Goal: Task Accomplishment & Management: Use online tool/utility

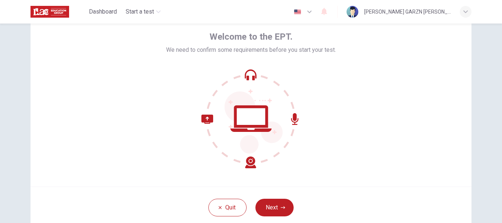
scroll to position [41, 0]
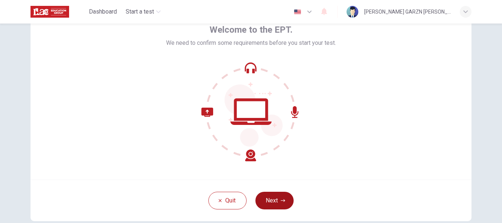
click at [276, 193] on button "Next" at bounding box center [274, 201] width 38 height 18
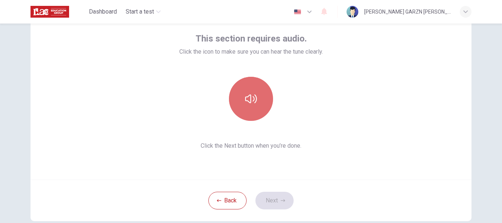
click at [254, 90] on button "button" at bounding box center [251, 99] width 44 height 44
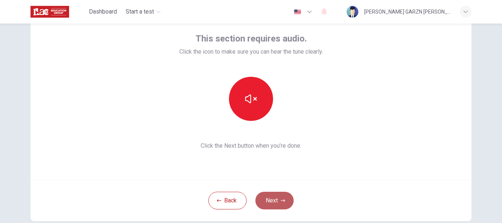
click at [283, 204] on button "Next" at bounding box center [274, 201] width 38 height 18
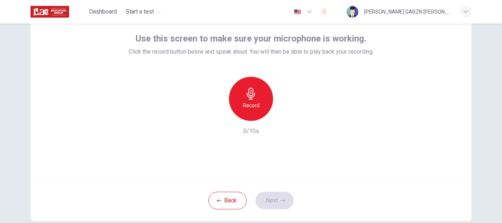
click at [255, 98] on icon "button" at bounding box center [251, 94] width 12 height 12
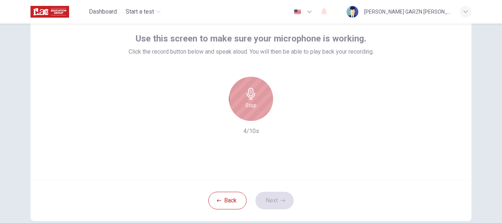
click at [255, 98] on icon "button" at bounding box center [251, 94] width 12 height 12
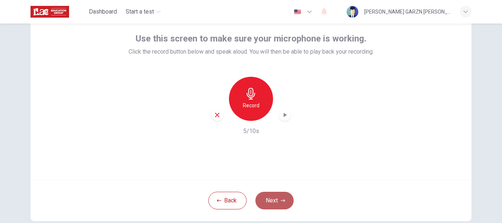
click at [273, 197] on button "Next" at bounding box center [274, 201] width 38 height 18
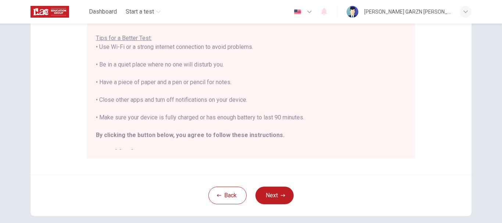
scroll to position [146, 0]
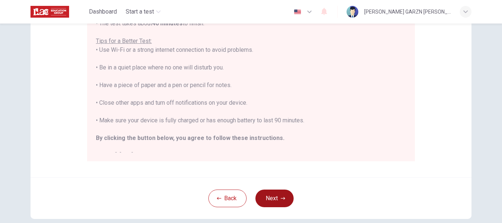
click at [276, 199] on button "Next" at bounding box center [274, 199] width 38 height 18
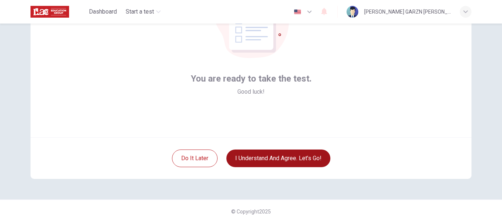
scroll to position [83, 0]
click at [280, 152] on button "I understand and agree. Let’s go!" at bounding box center [278, 159] width 104 height 18
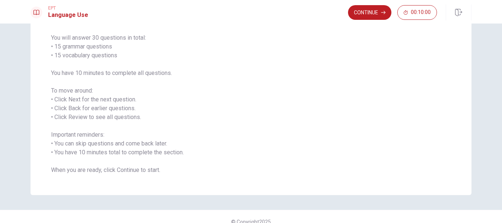
scroll to position [65, 0]
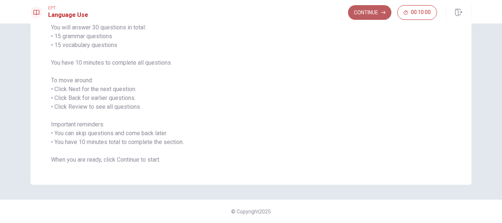
click at [370, 10] on button "Continue" at bounding box center [369, 12] width 43 height 15
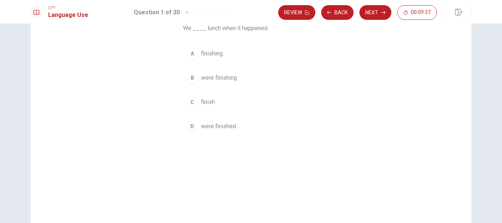
click at [212, 101] on span "finish" at bounding box center [208, 102] width 14 height 9
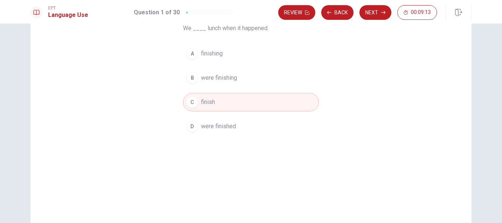
click at [218, 103] on button "C finish" at bounding box center [251, 102] width 136 height 18
click at [378, 14] on button "Next" at bounding box center [375, 12] width 32 height 15
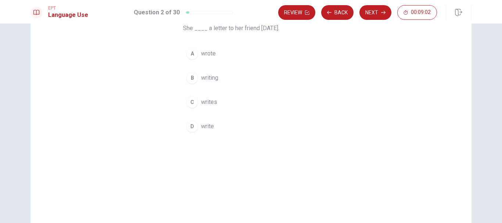
click at [211, 103] on span "writes" at bounding box center [209, 102] width 16 height 9
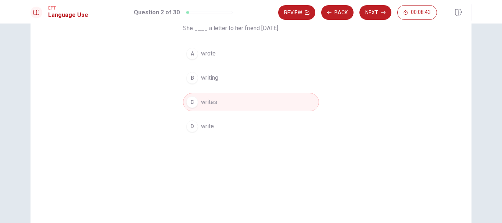
click at [215, 57] on button "A wrote" at bounding box center [251, 53] width 136 height 18
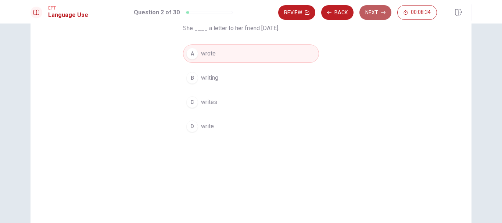
click at [373, 15] on button "Next" at bounding box center [375, 12] width 32 height 15
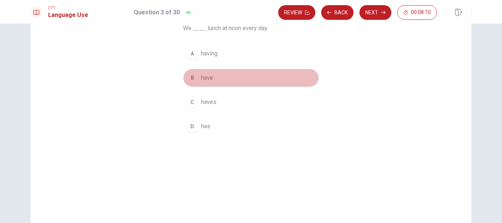
click at [209, 75] on span "have" at bounding box center [207, 78] width 12 height 9
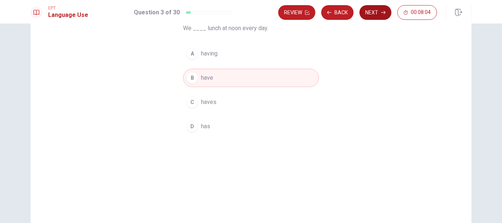
click at [368, 14] on button "Next" at bounding box center [375, 12] width 32 height 15
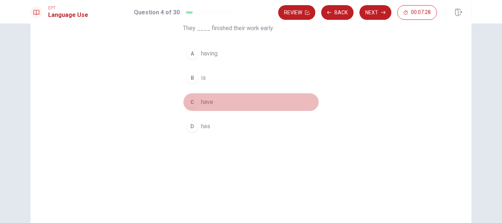
click at [214, 103] on button "C have" at bounding box center [251, 102] width 136 height 18
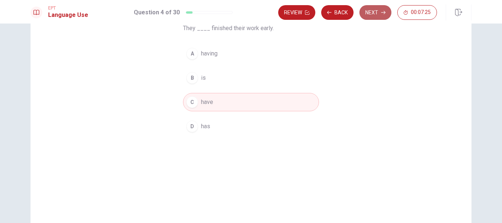
click at [367, 13] on button "Next" at bounding box center [375, 12] width 32 height 15
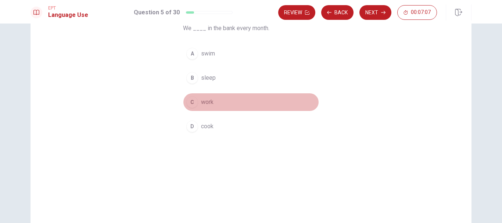
click at [210, 104] on span "work" at bounding box center [207, 102] width 12 height 9
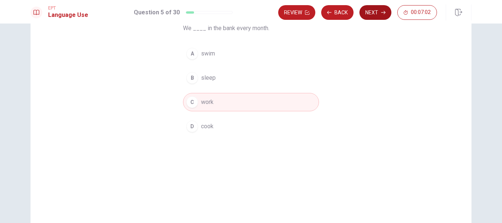
click at [376, 10] on button "Next" at bounding box center [375, 12] width 32 height 15
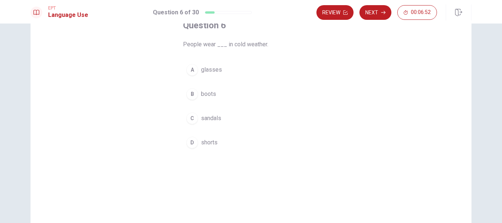
scroll to position [47, 0]
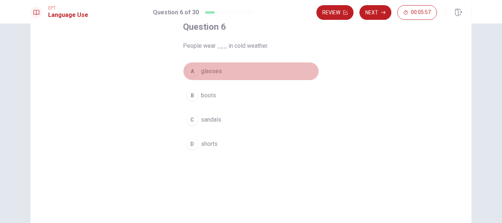
click at [201, 74] on span "glasses" at bounding box center [211, 71] width 21 height 9
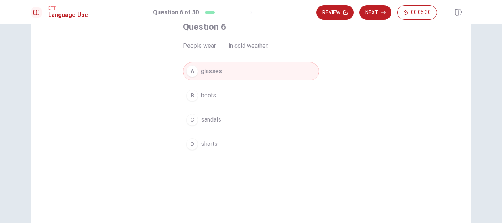
click at [212, 99] on span "boots" at bounding box center [208, 95] width 15 height 9
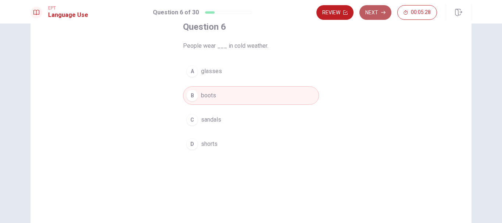
click at [371, 13] on button "Next" at bounding box center [375, 12] width 32 height 15
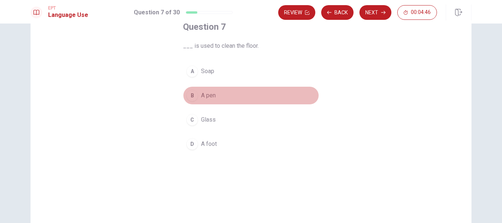
click at [209, 97] on span "A pen" at bounding box center [208, 95] width 15 height 9
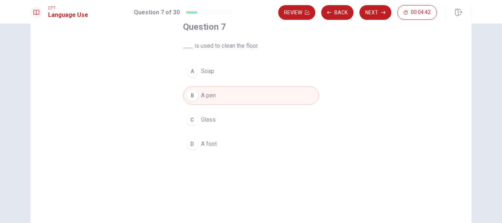
click at [208, 124] on span "Glass" at bounding box center [208, 119] width 15 height 9
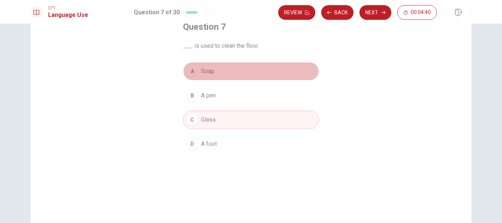
click at [213, 71] on button "A Soap" at bounding box center [251, 71] width 136 height 18
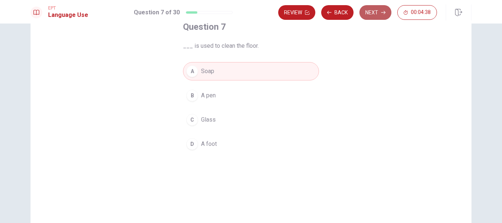
click at [369, 11] on button "Next" at bounding box center [375, 12] width 32 height 15
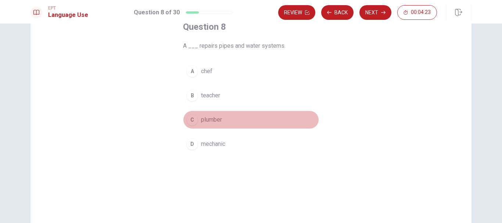
click at [217, 124] on button "C plumber" at bounding box center [251, 120] width 136 height 18
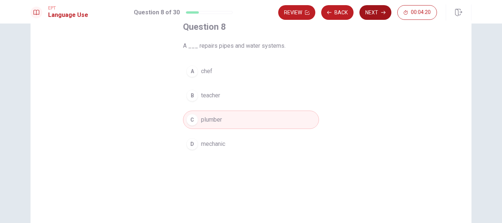
click at [377, 12] on button "Next" at bounding box center [375, 12] width 32 height 15
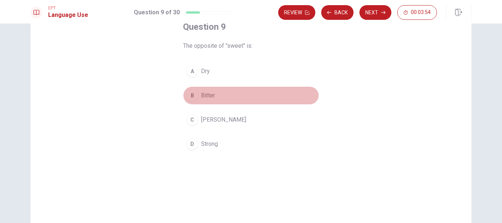
click at [209, 96] on span "Bitter" at bounding box center [208, 95] width 14 height 9
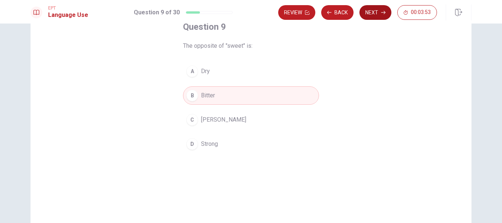
click at [366, 9] on button "Next" at bounding box center [375, 12] width 32 height 15
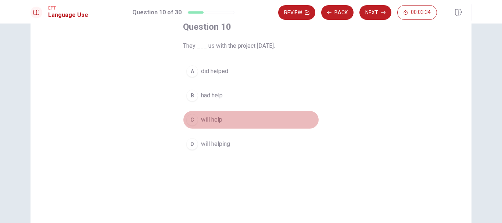
click at [218, 123] on span "will help" at bounding box center [211, 119] width 21 height 9
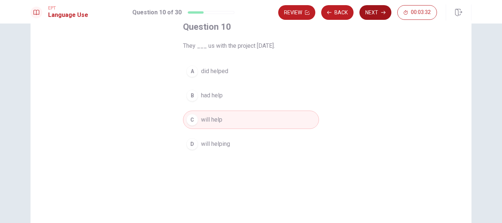
click at [375, 11] on button "Next" at bounding box center [375, 12] width 32 height 15
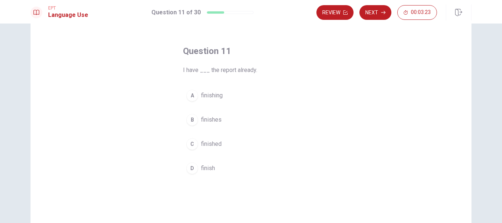
scroll to position [24, 0]
click at [209, 170] on span "finish" at bounding box center [208, 167] width 14 height 9
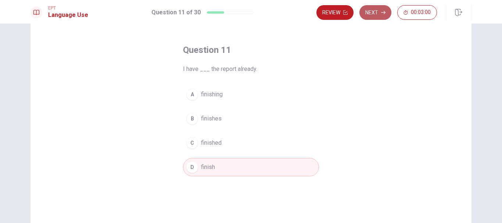
click at [369, 18] on button "Next" at bounding box center [375, 12] width 32 height 15
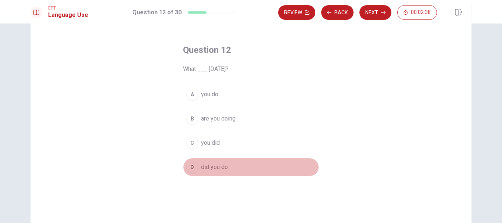
click at [219, 168] on span "did you do" at bounding box center [214, 167] width 27 height 9
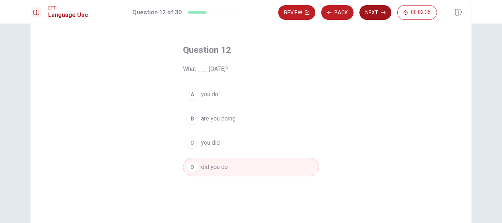
click at [377, 8] on button "Next" at bounding box center [375, 12] width 32 height 15
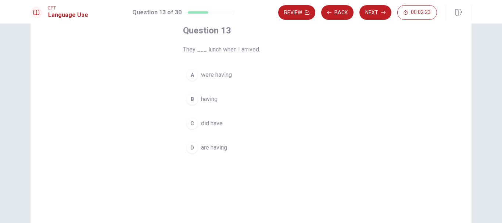
scroll to position [44, 0]
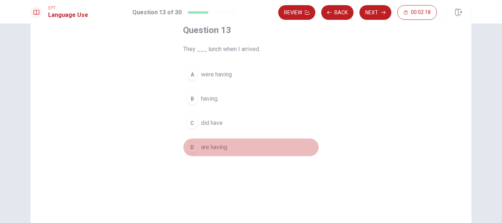
click at [206, 144] on span "are having" at bounding box center [214, 147] width 26 height 9
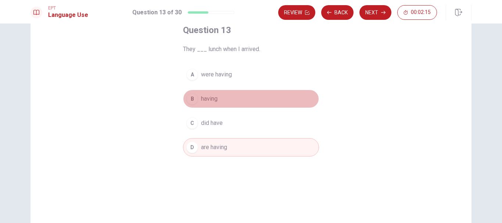
click at [213, 97] on span "having" at bounding box center [209, 98] width 17 height 9
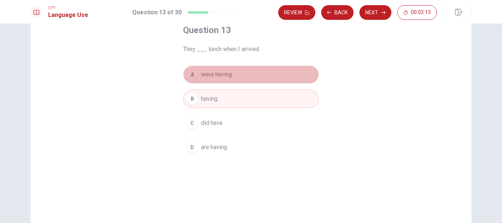
click at [220, 76] on span "were having" at bounding box center [216, 74] width 31 height 9
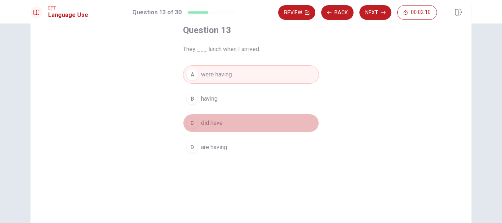
click at [218, 122] on span "did have" at bounding box center [212, 123] width 22 height 9
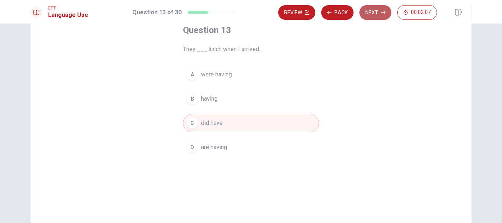
click at [380, 12] on button "Next" at bounding box center [375, 12] width 32 height 15
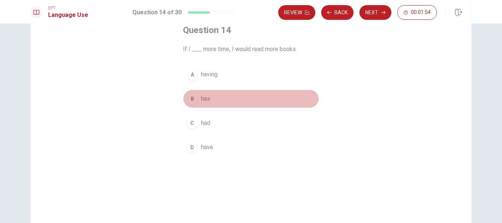
click at [208, 98] on span "has" at bounding box center [205, 98] width 9 height 9
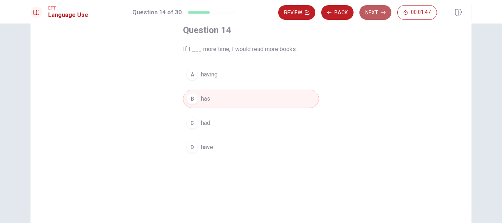
click at [369, 13] on button "Next" at bounding box center [375, 12] width 32 height 15
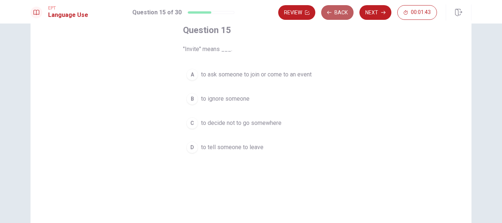
click at [336, 5] on button "Back" at bounding box center [337, 12] width 32 height 15
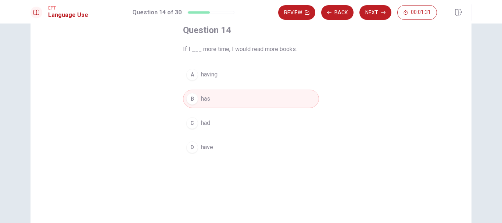
click at [216, 144] on button "D have" at bounding box center [251, 147] width 136 height 18
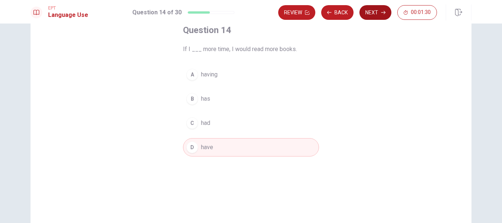
click at [366, 15] on button "Next" at bounding box center [375, 12] width 32 height 15
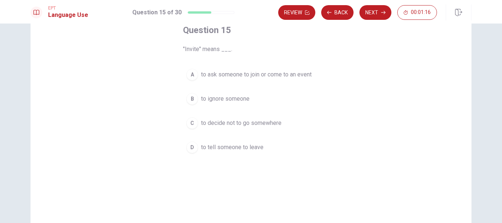
click at [239, 141] on button "D to tell someone to leave" at bounding box center [251, 147] width 136 height 18
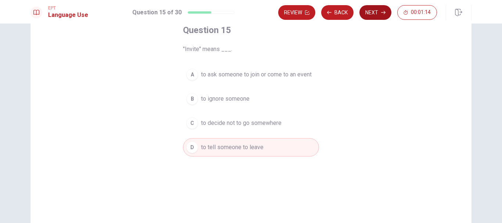
click at [377, 9] on button "Next" at bounding box center [375, 12] width 32 height 15
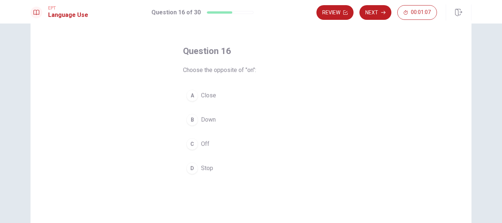
scroll to position [24, 0]
click at [200, 152] on button "C Off" at bounding box center [251, 143] width 136 height 18
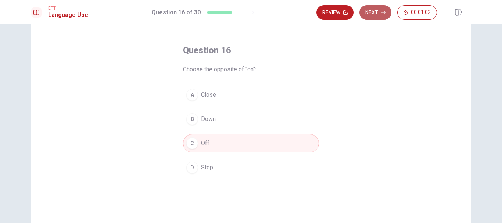
click at [373, 13] on button "Next" at bounding box center [375, 12] width 32 height 15
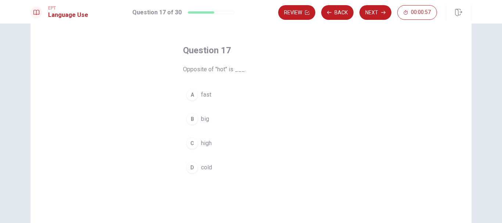
click at [205, 168] on span "cold" at bounding box center [206, 167] width 11 height 9
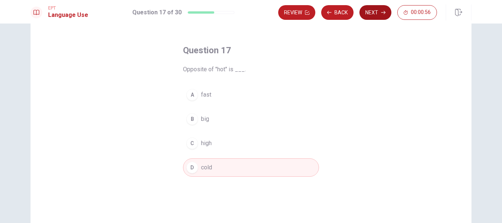
click at [374, 13] on button "Next" at bounding box center [375, 12] width 32 height 15
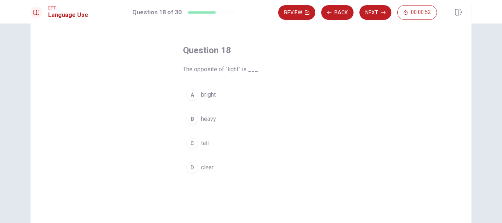
click at [204, 141] on span "tall" at bounding box center [205, 143] width 8 height 9
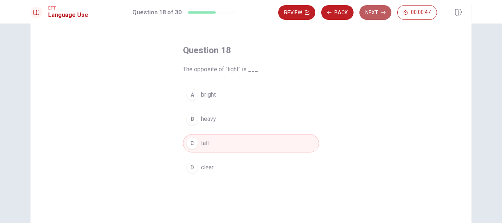
click at [366, 11] on button "Next" at bounding box center [375, 12] width 32 height 15
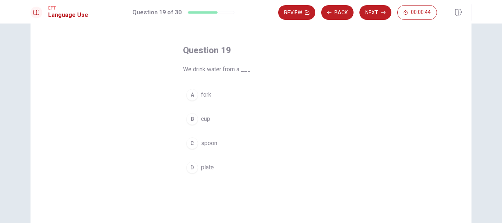
click at [325, 106] on div "Question 19 We drink water from a ___. A fork B cup C spoon D plate" at bounding box center [250, 111] width 165 height 156
click at [208, 170] on span "plate" at bounding box center [207, 167] width 13 height 9
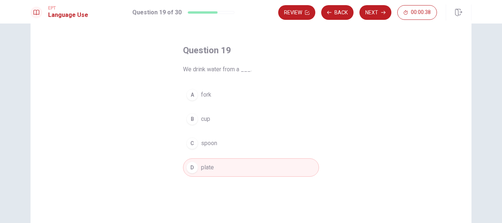
click at [200, 104] on button "A fork" at bounding box center [251, 95] width 136 height 18
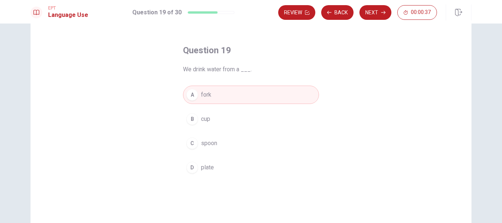
click at [201, 118] on span "cup" at bounding box center [205, 119] width 9 height 9
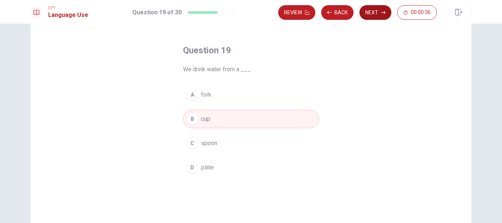
click at [372, 12] on button "Next" at bounding box center [375, 12] width 32 height 15
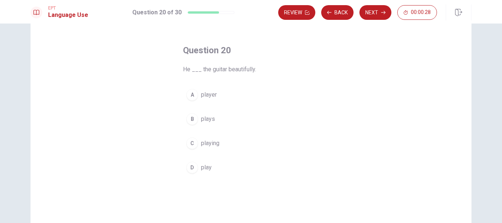
click at [209, 125] on button "B plays" at bounding box center [251, 119] width 136 height 18
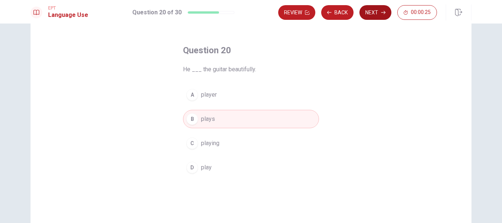
click at [374, 12] on button "Next" at bounding box center [375, 12] width 32 height 15
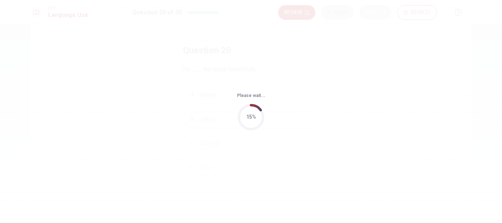
scroll to position [0, 0]
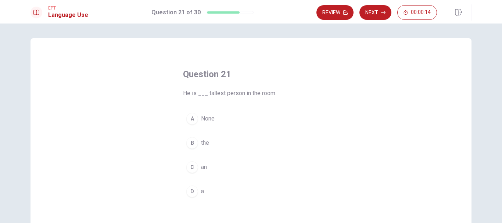
click at [206, 144] on span "the" at bounding box center [205, 143] width 8 height 9
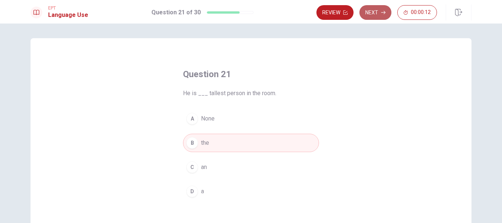
click at [368, 15] on button "Next" at bounding box center [375, 12] width 32 height 15
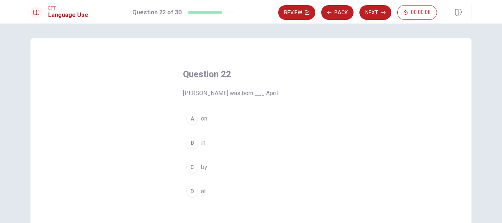
click at [209, 119] on button "A on" at bounding box center [251, 119] width 136 height 18
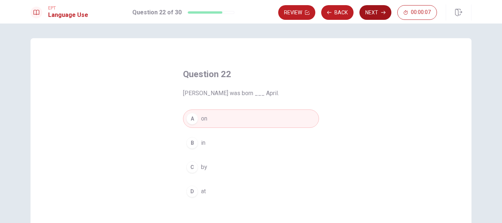
click at [378, 14] on button "Next" at bounding box center [375, 12] width 32 height 15
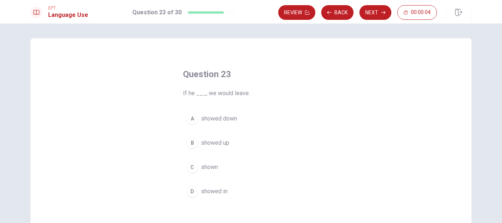
click at [223, 119] on span "showed down" at bounding box center [219, 118] width 36 height 9
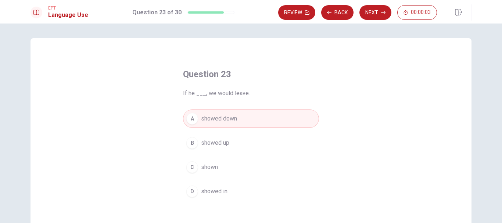
click at [229, 140] on button "B showed up" at bounding box center [251, 143] width 136 height 18
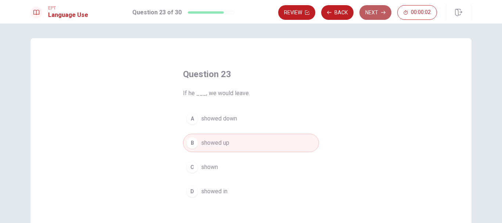
click at [369, 15] on button "Next" at bounding box center [375, 12] width 32 height 15
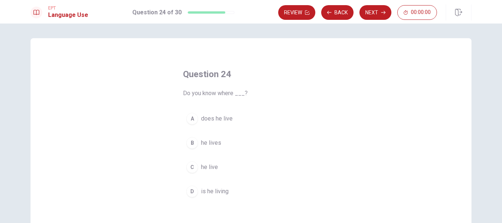
click at [212, 148] on button "B he lives" at bounding box center [251, 143] width 136 height 18
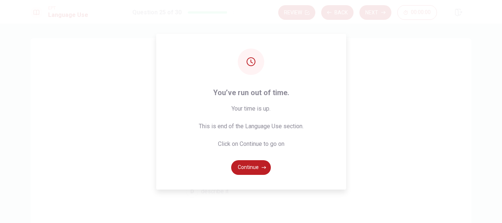
click at [373, 4] on div "You’ve run out of time. Your time is up. This is end of the Language Use sectio…" at bounding box center [251, 111] width 502 height 223
click at [262, 170] on button "Continue" at bounding box center [251, 167] width 40 height 15
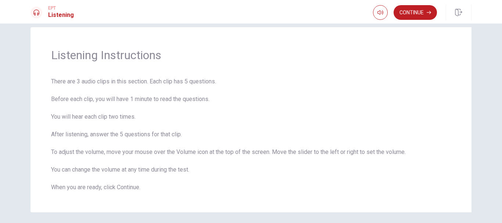
scroll to position [33, 0]
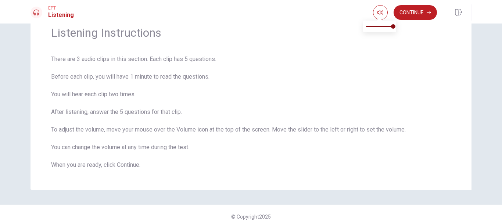
click at [379, 19] on span at bounding box center [380, 19] width 6 height 4
click at [380, 14] on icon "button" at bounding box center [380, 13] width 6 height 6
click at [401, 19] on button "Continue" at bounding box center [415, 12] width 43 height 15
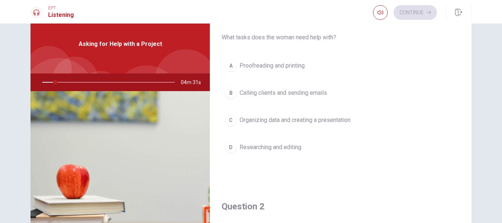
scroll to position [18, 0]
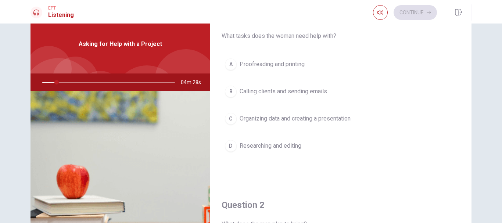
drag, startPoint x: 54, startPoint y: 80, endPoint x: 36, endPoint y: 80, distance: 17.6
click at [36, 80] on div at bounding box center [106, 83] width 147 height 18
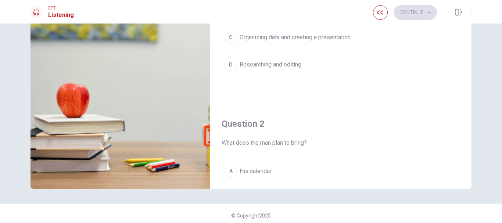
scroll to position [109, 0]
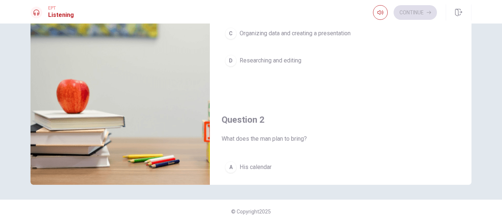
click at [456, 87] on div "Question 1 What tasks does the woman need help with? A Proofreading and printin…" at bounding box center [341, 5] width 262 height 188
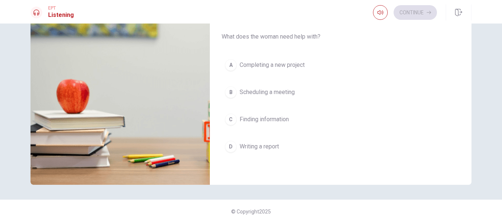
scroll to position [685, 0]
click at [466, 90] on div "Question 5 What does the woman need help with? A Completing a new project B Sch…" at bounding box center [341, 91] width 262 height 188
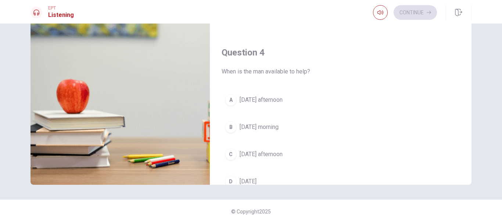
drag, startPoint x: 470, startPoint y: 109, endPoint x: 470, endPoint y: 88, distance: 20.9
click at [470, 88] on div "Question 1 What tasks does the woman need help with? A Proofreading and printin…" at bounding box center [251, 56] width 465 height 255
drag, startPoint x: 470, startPoint y: 88, endPoint x: 470, endPoint y: 77, distance: 11.0
click at [470, 77] on div "Question 1 What tasks does the woman need help with? A Proofreading and printin…" at bounding box center [251, 56] width 465 height 255
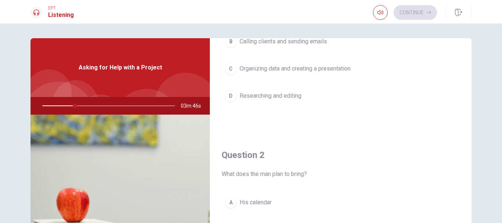
scroll to position [71, 0]
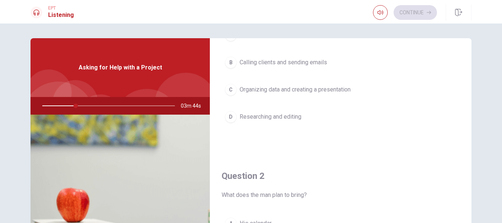
drag, startPoint x: 472, startPoint y: 69, endPoint x: 472, endPoint y: 64, distance: 5.9
click at [472, 64] on div "Question 1 What tasks does the woman need help with? A Proofreading and printin…" at bounding box center [251, 165] width 465 height 255
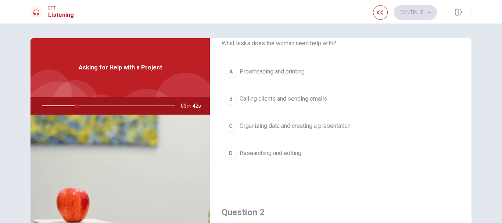
scroll to position [30, 0]
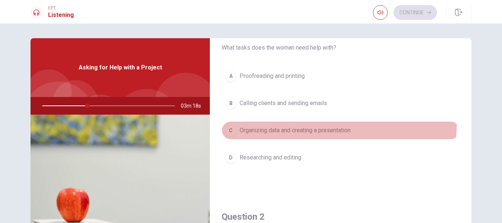
click at [295, 123] on button "C Organizing data and creating a presentation" at bounding box center [341, 130] width 238 height 18
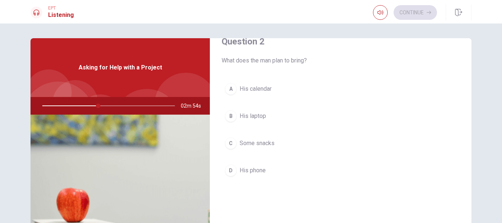
scroll to position [207, 0]
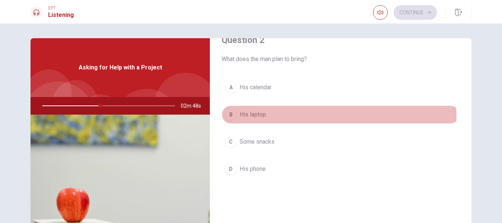
click at [268, 116] on button "B His laptop" at bounding box center [341, 114] width 238 height 18
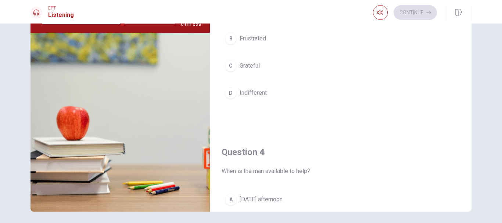
scroll to position [109, 0]
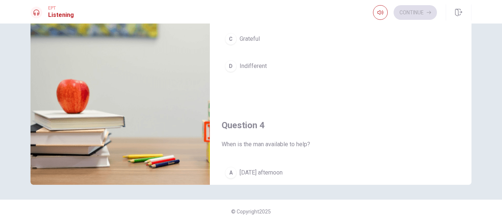
click at [470, 88] on div "Question 1 What tasks does the woman need help with? A Proofreading and printin…" at bounding box center [251, 56] width 465 height 255
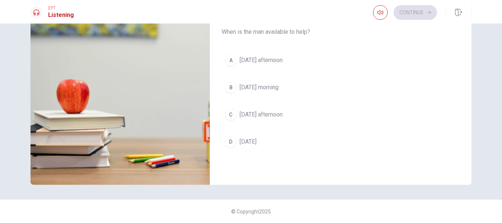
scroll to position [501, 0]
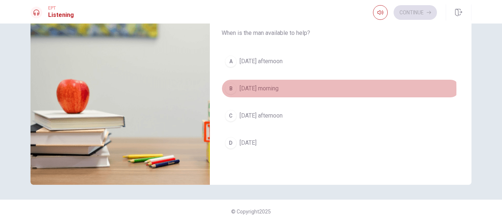
click at [249, 89] on span "[DATE] morning" at bounding box center [259, 88] width 39 height 9
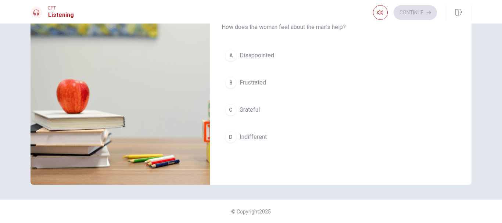
scroll to position [315, 0]
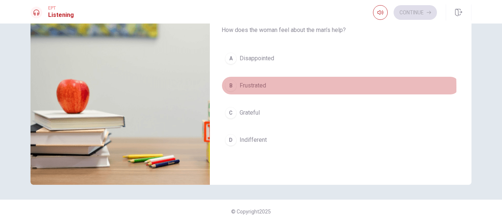
click at [264, 87] on span "Frustrated" at bounding box center [253, 85] width 26 height 9
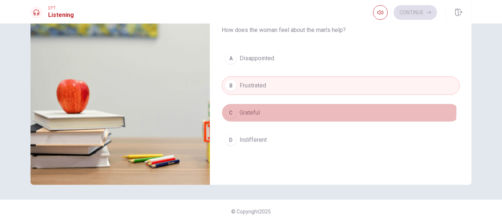
click at [261, 111] on button "C Grateful" at bounding box center [341, 113] width 238 height 18
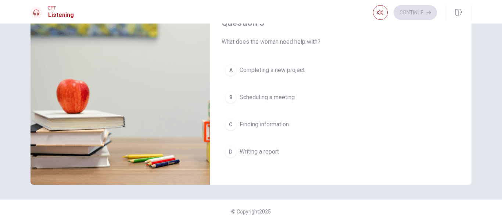
scroll to position [685, 0]
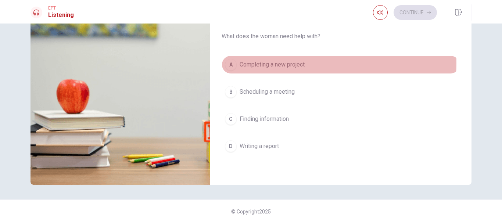
click at [279, 63] on span "Completing a new project" at bounding box center [272, 64] width 65 height 9
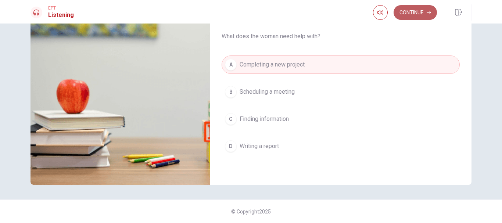
click at [410, 13] on button "Continue" at bounding box center [415, 12] width 43 height 15
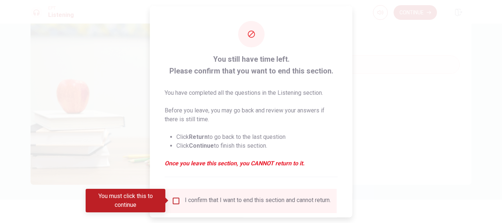
click at [175, 199] on input "You must click this to continue" at bounding box center [176, 200] width 9 height 9
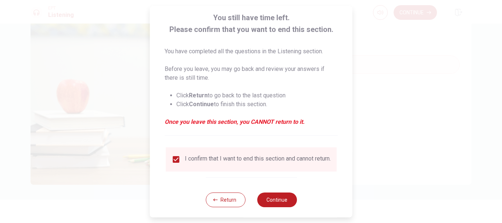
scroll to position [51, 0]
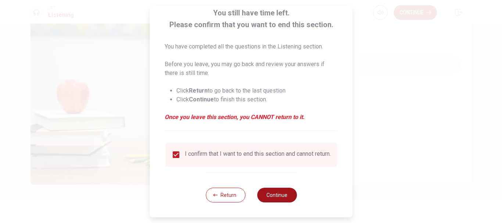
click at [275, 195] on button "Continue" at bounding box center [277, 195] width 40 height 15
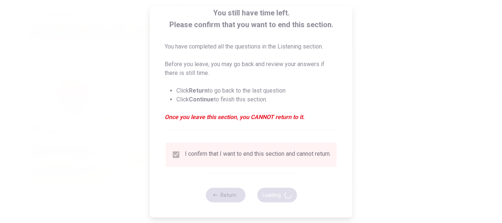
type input "0"
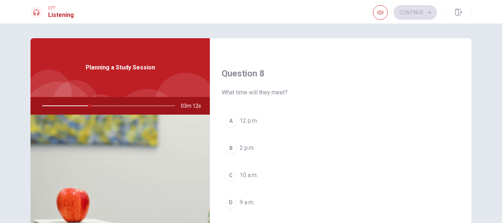
scroll to position [363, 0]
click at [234, 176] on div "C" at bounding box center [231, 174] width 12 height 12
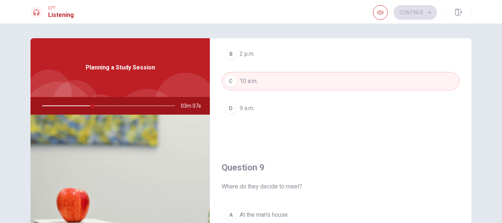
scroll to position [472, 0]
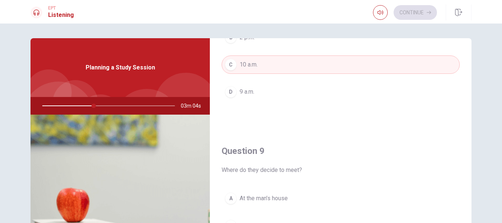
click at [466, 187] on div "Question 9 Where do they decide to meet? A At the man’s house B At the library …" at bounding box center [341, 224] width 262 height 188
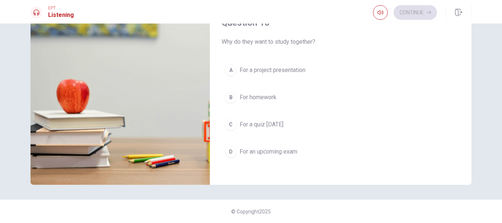
scroll to position [682, 0]
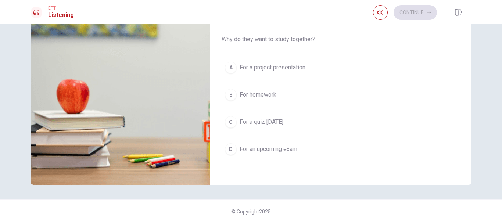
click at [290, 149] on span "For an upcoming exam" at bounding box center [269, 149] width 58 height 9
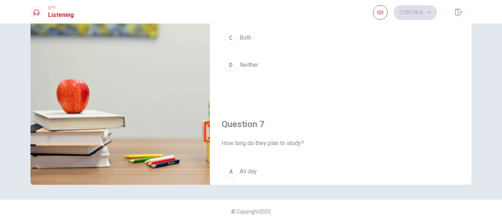
scroll to position [0, 0]
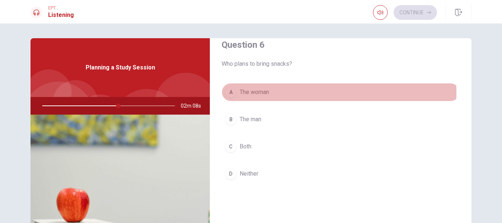
click at [264, 93] on span "The woman" at bounding box center [254, 92] width 29 height 9
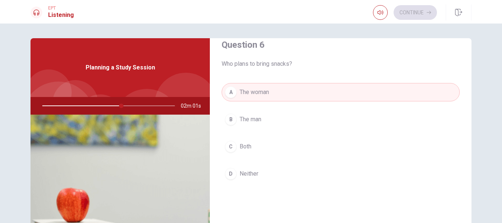
scroll to position [26, 0]
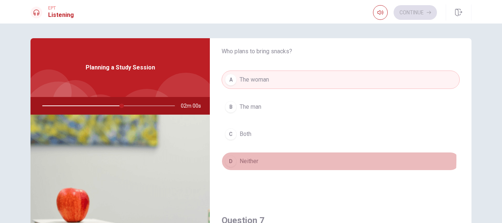
click at [284, 160] on button "D Neither" at bounding box center [341, 161] width 238 height 18
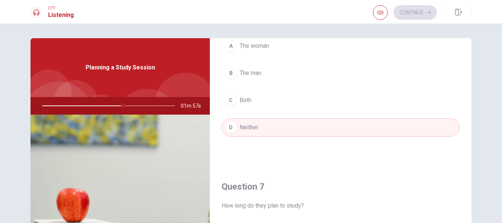
scroll to position [56, 0]
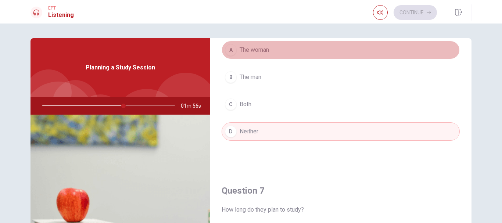
click at [362, 43] on button "A The woman" at bounding box center [341, 50] width 238 height 18
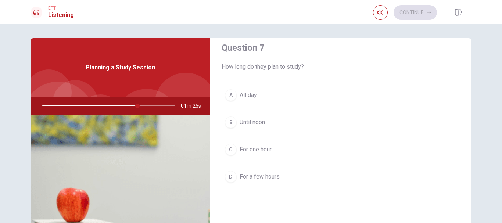
scroll to position [192, 0]
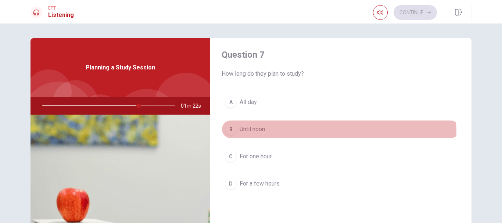
click at [252, 134] on button "B Until noon" at bounding box center [341, 129] width 238 height 18
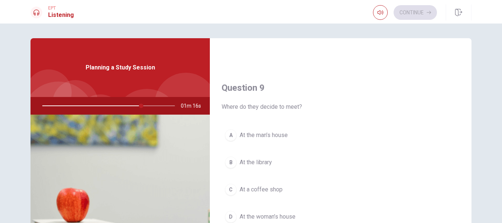
scroll to position [573, 0]
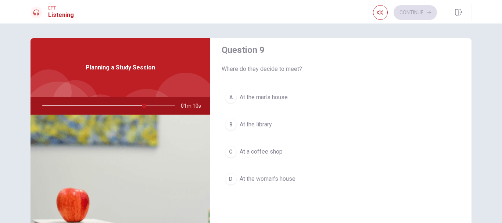
click at [258, 147] on span "At a coffee shop" at bounding box center [261, 151] width 43 height 9
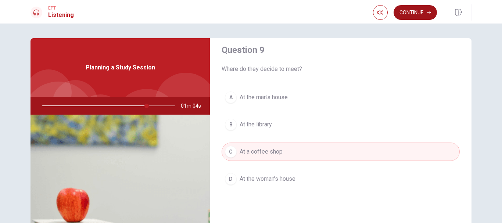
click at [425, 11] on button "Continue" at bounding box center [415, 12] width 43 height 15
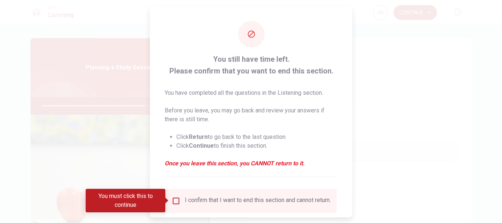
click at [176, 199] on input "You must click this to continue" at bounding box center [176, 200] width 9 height 9
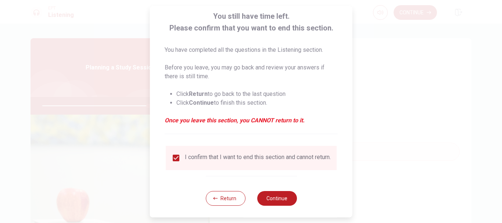
scroll to position [51, 0]
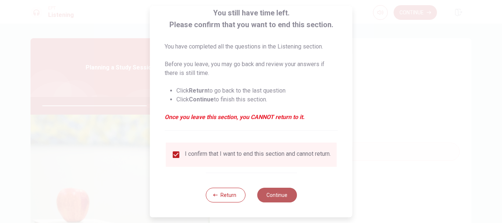
click at [265, 191] on button "Continue" at bounding box center [277, 195] width 40 height 15
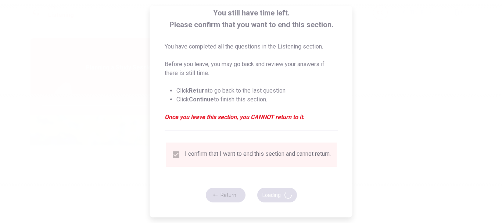
type input "81"
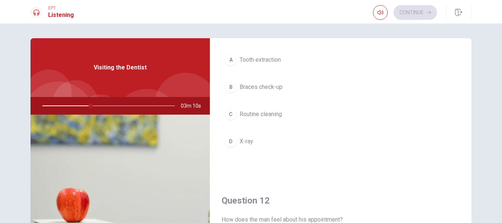
scroll to position [0, 0]
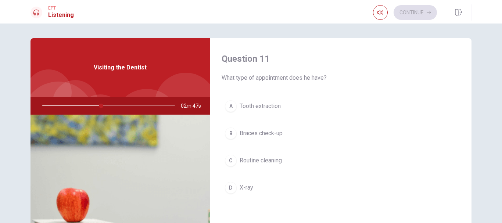
click at [260, 131] on span "Braces check-up" at bounding box center [261, 133] width 43 height 9
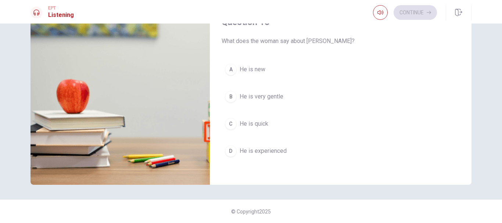
scroll to position [305, 0]
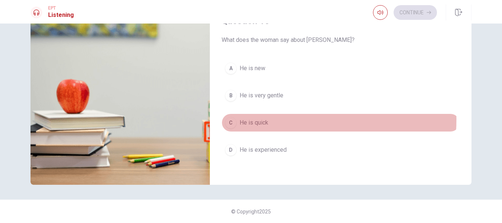
click at [259, 119] on span "He is quick" at bounding box center [254, 122] width 29 height 9
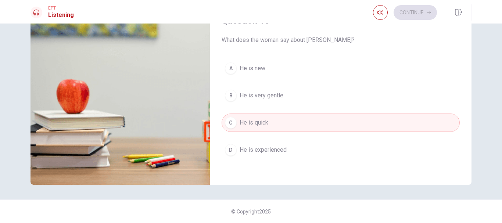
click at [282, 92] on button "B He is very gentle" at bounding box center [341, 95] width 238 height 18
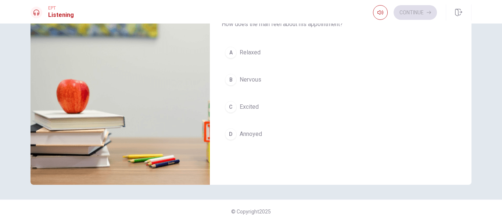
scroll to position [132, 0]
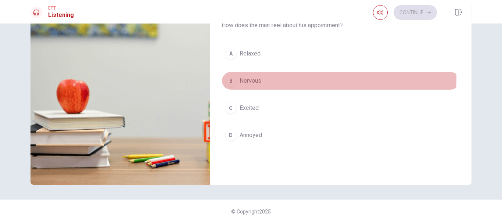
click at [253, 79] on span "Nervous" at bounding box center [251, 80] width 22 height 9
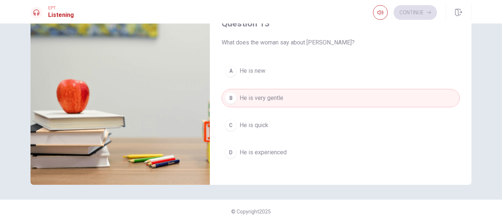
scroll to position [305, 0]
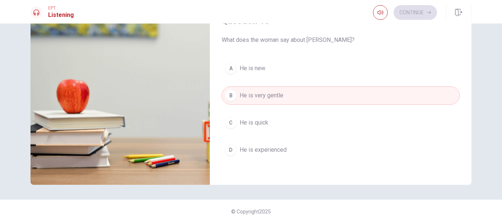
click at [264, 117] on button "C He is quick" at bounding box center [341, 123] width 238 height 18
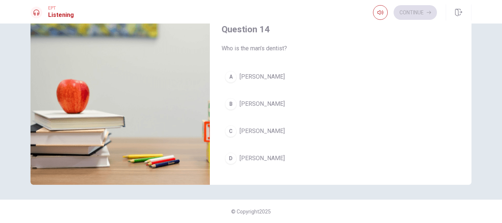
scroll to position [484, 0]
click at [264, 107] on button "B [PERSON_NAME]" at bounding box center [341, 105] width 238 height 18
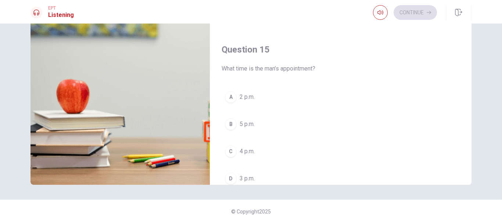
scroll to position [685, 0]
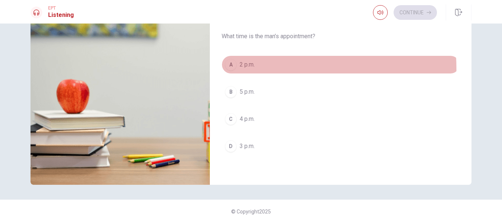
click at [247, 70] on button "A 2 p.m." at bounding box center [341, 64] width 238 height 18
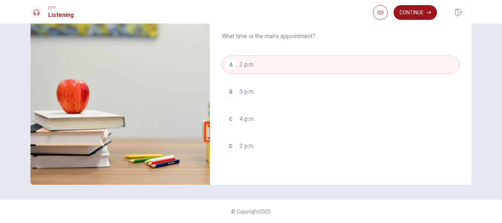
click at [433, 13] on button "Continue" at bounding box center [415, 12] width 43 height 15
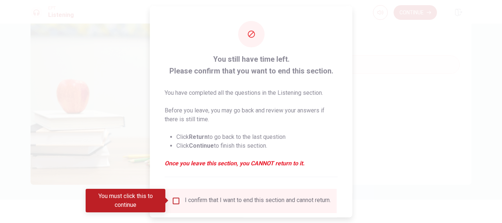
click at [384, 82] on div at bounding box center [251, 111] width 502 height 223
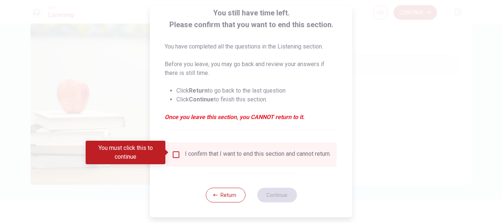
scroll to position [51, 0]
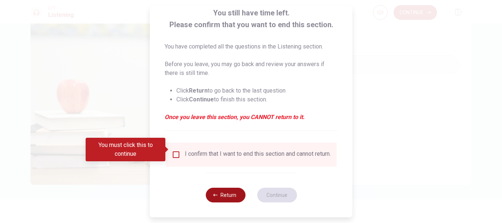
click at [231, 200] on button "Return" at bounding box center [225, 195] width 40 height 15
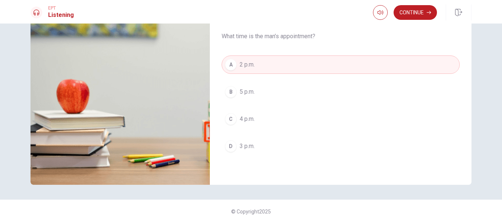
click at [253, 150] on span "3 p.m." at bounding box center [247, 146] width 15 height 9
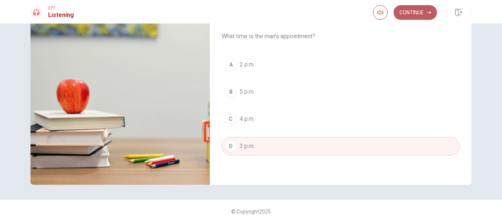
click at [406, 10] on button "Continue" at bounding box center [415, 12] width 43 height 15
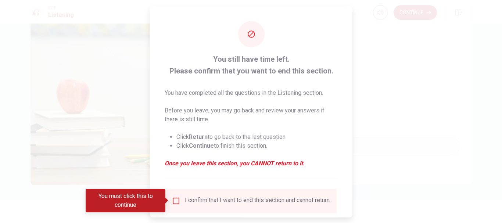
click at [178, 199] on input "You must click this to continue" at bounding box center [176, 200] width 9 height 9
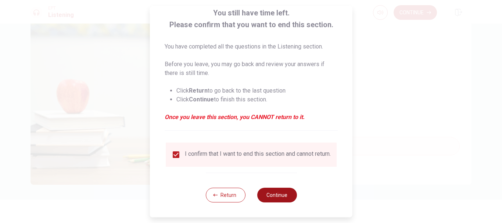
click at [281, 193] on button "Continue" at bounding box center [277, 195] width 40 height 15
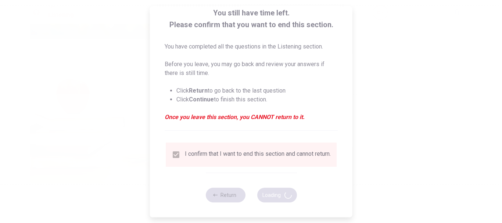
type input "72"
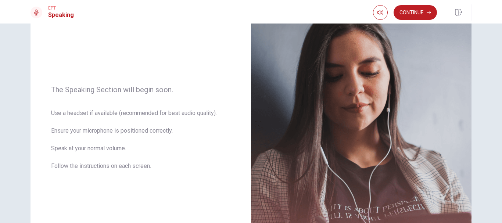
scroll to position [71, 0]
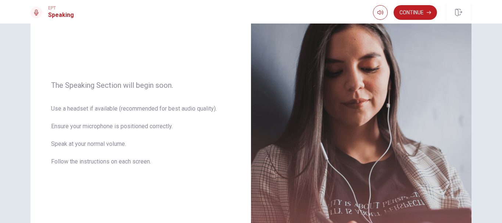
click at [498, 82] on div "The Speaking Section will begin soon. Use a headset if available (recommended f…" at bounding box center [251, 124] width 502 height 200
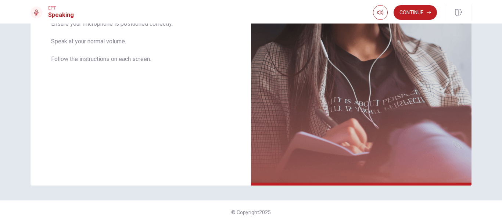
scroll to position [174, 0]
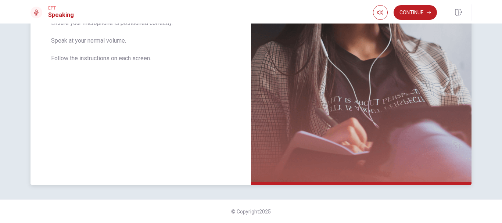
drag, startPoint x: 420, startPoint y: 17, endPoint x: 233, endPoint y: 44, distance: 189.7
click at [233, 44] on div "EPT Speaking Continue Continue The Speaking Section will begin soon. Use a head…" at bounding box center [251, 111] width 502 height 223
click at [419, 11] on button "Continue" at bounding box center [415, 12] width 43 height 15
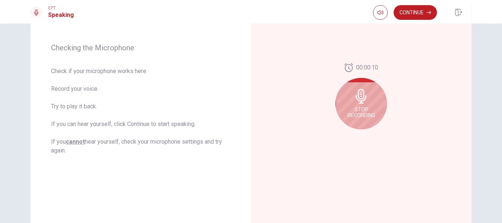
scroll to position [108, 0]
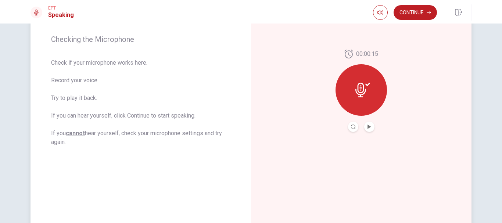
click at [360, 91] on icon at bounding box center [362, 90] width 15 height 15
click at [366, 124] on button "Play Audio" at bounding box center [369, 127] width 10 height 10
click at [369, 128] on icon "Pause Audio" at bounding box center [370, 127] width 4 height 4
click at [369, 128] on icon "Play Audio" at bounding box center [369, 127] width 4 height 4
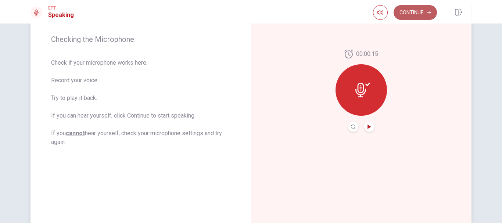
click at [404, 10] on button "Continue" at bounding box center [415, 12] width 43 height 15
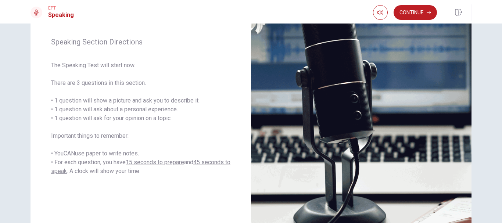
scroll to position [91, 0]
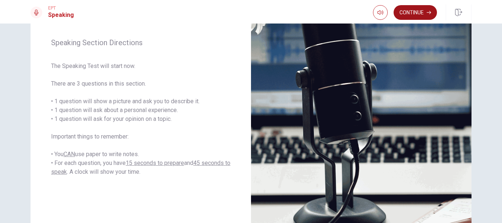
click at [418, 12] on button "Continue" at bounding box center [415, 12] width 43 height 15
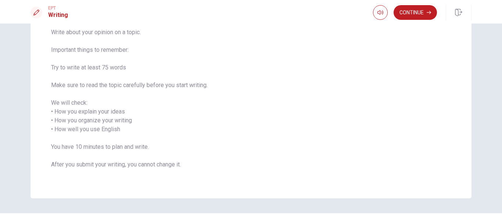
scroll to position [59, 0]
click at [420, 12] on button "Continue" at bounding box center [415, 12] width 43 height 15
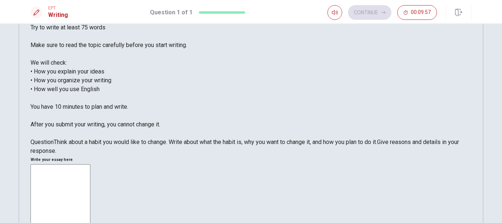
click at [502, 24] on div "EPT Writing Question 1 of 1 Continue 00:09:57 Question 1 of 1 Continue 00:09:57…" at bounding box center [251, 111] width 502 height 223
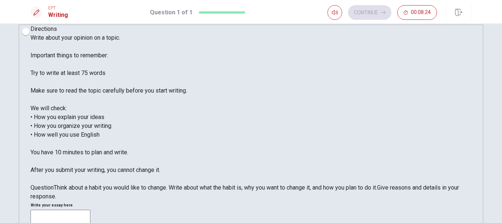
scroll to position [11, 0]
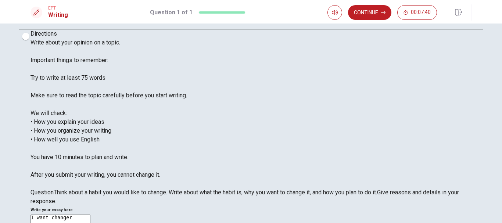
scroll to position [0, 0]
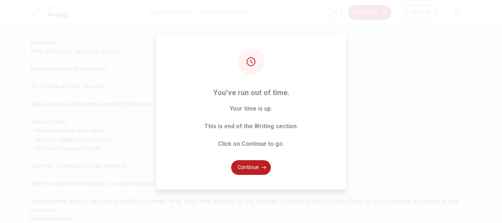
type textarea "I want change the habit of the puntuality because usually i arrive later to wor…"
click at [248, 64] on body "This site uses cookies, as explained in our Privacy Policy . If you agree to th…" at bounding box center [251, 111] width 502 height 223
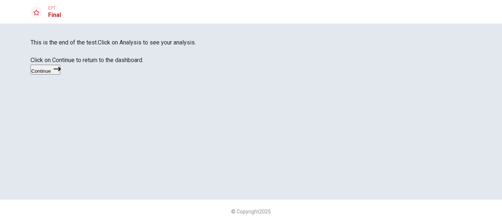
click at [60, 75] on button "Continue" at bounding box center [46, 70] width 30 height 10
